Goal: Navigation & Orientation: Find specific page/section

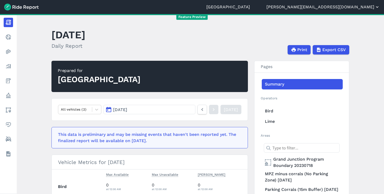
click at [356, 8] on button "[PERSON_NAME][EMAIL_ADDRESS][DOMAIN_NAME]" at bounding box center [322, 7] width 113 height 6
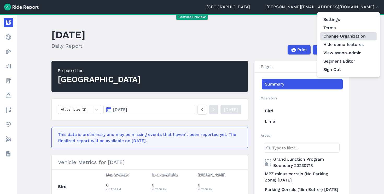
click at [338, 34] on link "Change Organization" at bounding box center [348, 36] width 56 height 8
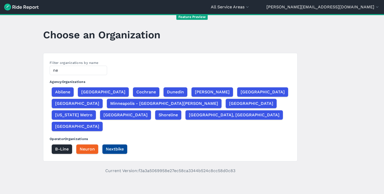
type input "n"
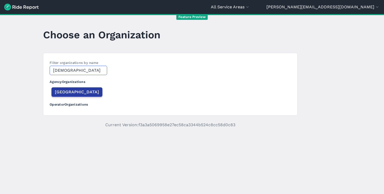
type input "[DEMOGRAPHIC_DATA]"
click at [63, 92] on span "[GEOGRAPHIC_DATA]" at bounding box center [77, 92] width 44 height 6
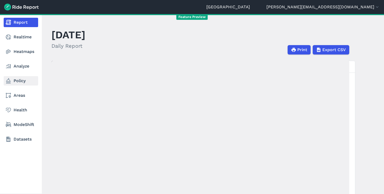
click at [20, 81] on link "Policy" at bounding box center [21, 80] width 34 height 9
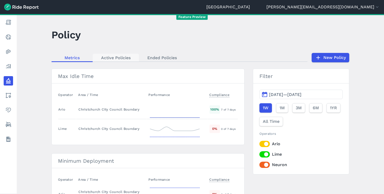
click at [111, 59] on link "Active Policies" at bounding box center [116, 58] width 46 height 8
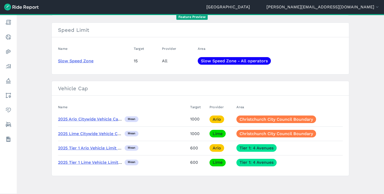
scroll to position [338, 0]
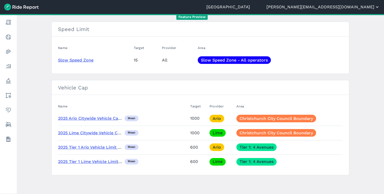
click at [360, 8] on button "[PERSON_NAME][EMAIL_ADDRESS][DOMAIN_NAME]" at bounding box center [322, 7] width 113 height 6
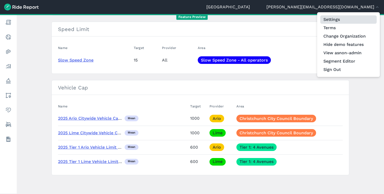
click at [334, 18] on link "Settings" at bounding box center [348, 19] width 56 height 8
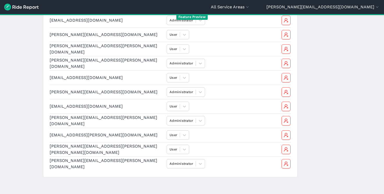
scroll to position [102, 0]
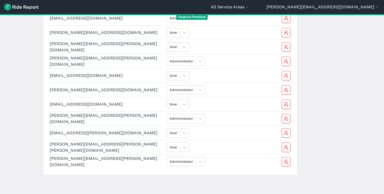
click at [11, 8] on img at bounding box center [21, 7] width 34 height 7
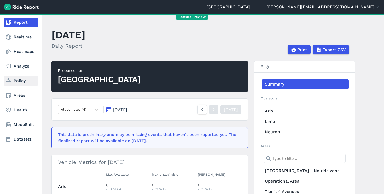
click at [21, 83] on link "Policy" at bounding box center [21, 80] width 34 height 9
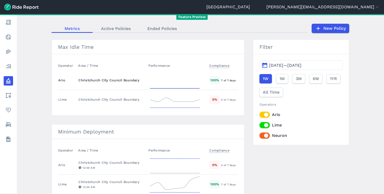
scroll to position [18, 0]
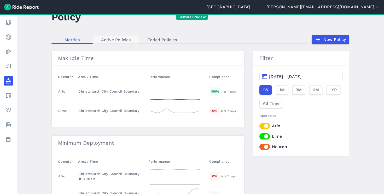
click at [120, 40] on link "Active Policies" at bounding box center [116, 40] width 46 height 8
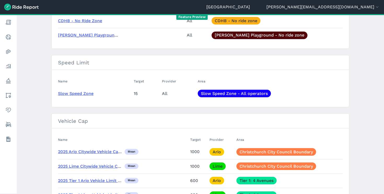
scroll to position [338, 0]
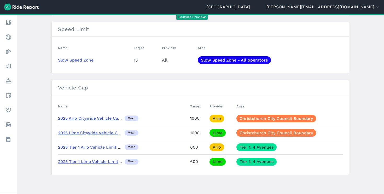
click at [97, 119] on link "2025 Ario Citywide Vehicle Cap (Mean)" at bounding box center [97, 118] width 78 height 5
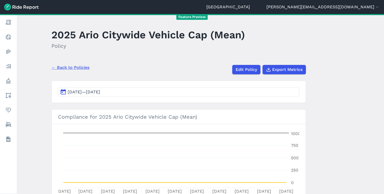
click at [67, 68] on link "← Back to Policies" at bounding box center [70, 68] width 38 height 6
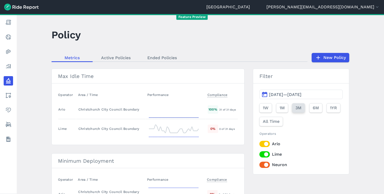
click at [298, 106] on span "3M" at bounding box center [298, 108] width 6 height 6
click at [283, 109] on span "1M" at bounding box center [281, 108] width 5 height 6
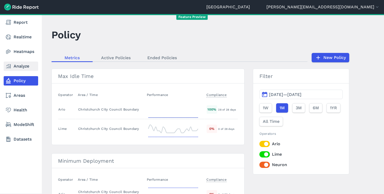
click at [14, 67] on link "Analyze" at bounding box center [21, 66] width 34 height 9
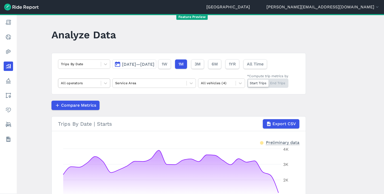
click at [85, 81] on div at bounding box center [79, 83] width 37 height 6
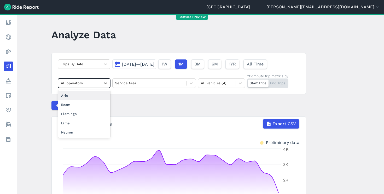
click at [82, 94] on div "Ario" at bounding box center [84, 95] width 52 height 9
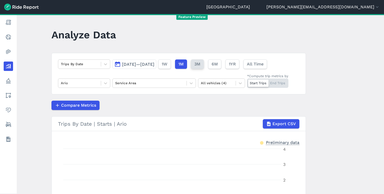
click at [200, 62] on span "3M" at bounding box center [197, 64] width 6 height 6
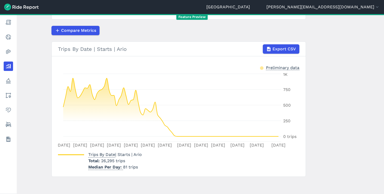
scroll to position [77, 0]
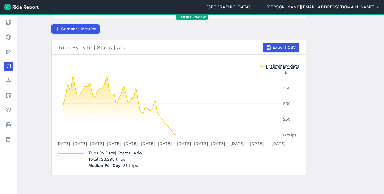
click at [361, 9] on button "[PERSON_NAME][EMAIL_ADDRESS][DOMAIN_NAME]" at bounding box center [322, 7] width 113 height 6
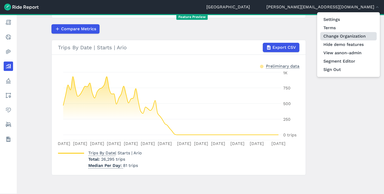
click at [350, 35] on link "Change Organization" at bounding box center [348, 36] width 56 height 8
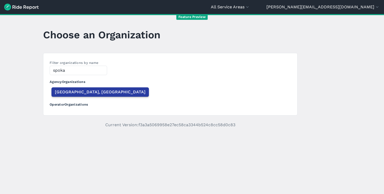
type input "spoka"
click at [70, 90] on span "[GEOGRAPHIC_DATA], [GEOGRAPHIC_DATA]" at bounding box center [100, 92] width 91 height 6
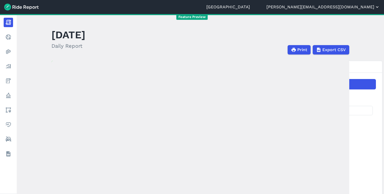
click at [348, 7] on button "[PERSON_NAME][EMAIL_ADDRESS][DOMAIN_NAME]" at bounding box center [322, 7] width 113 height 6
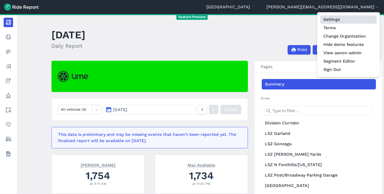
click at [339, 22] on link "Settings" at bounding box center [348, 19] width 56 height 8
